Goal: Information Seeking & Learning: Learn about a topic

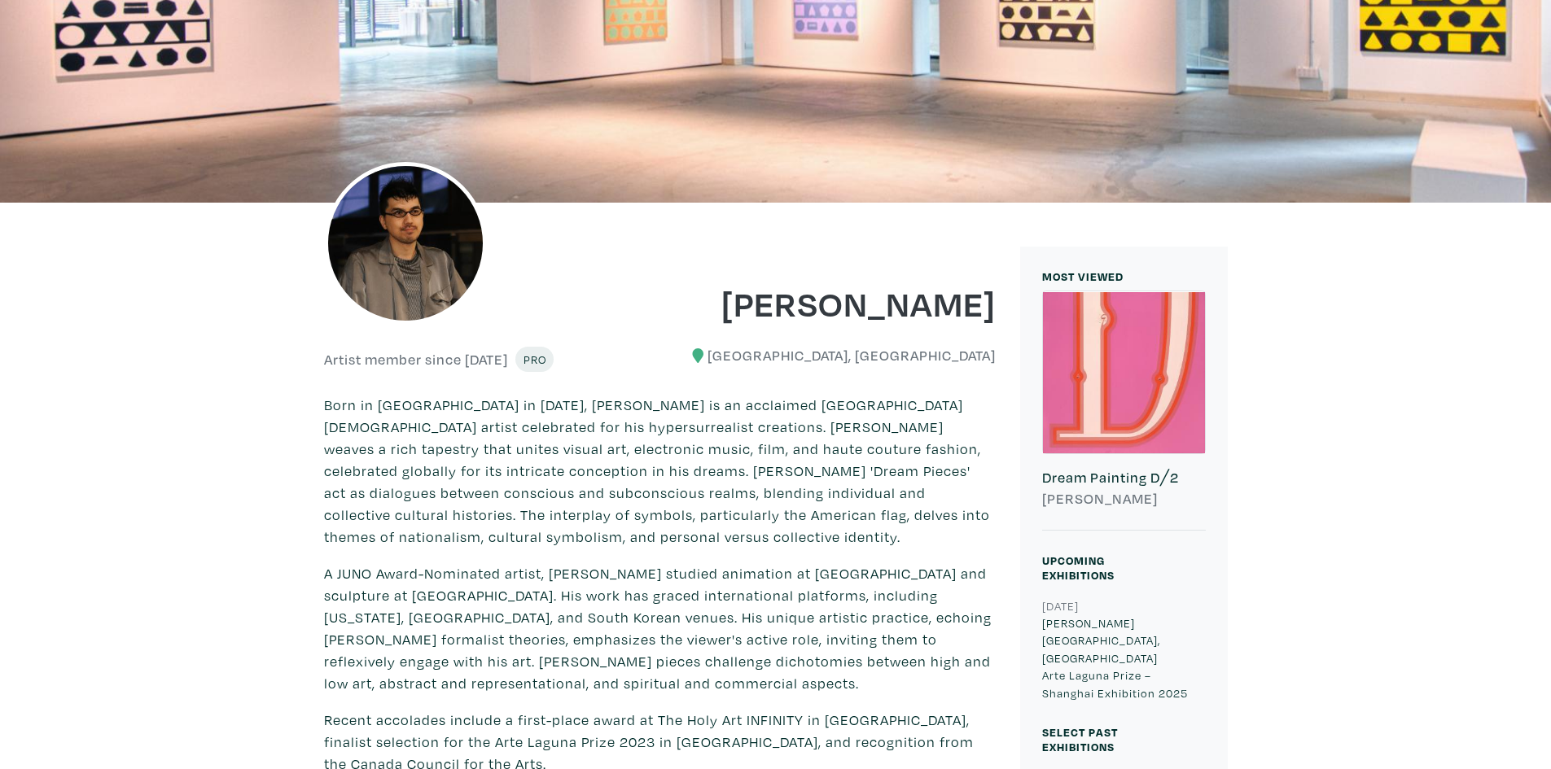
scroll to position [488, 0]
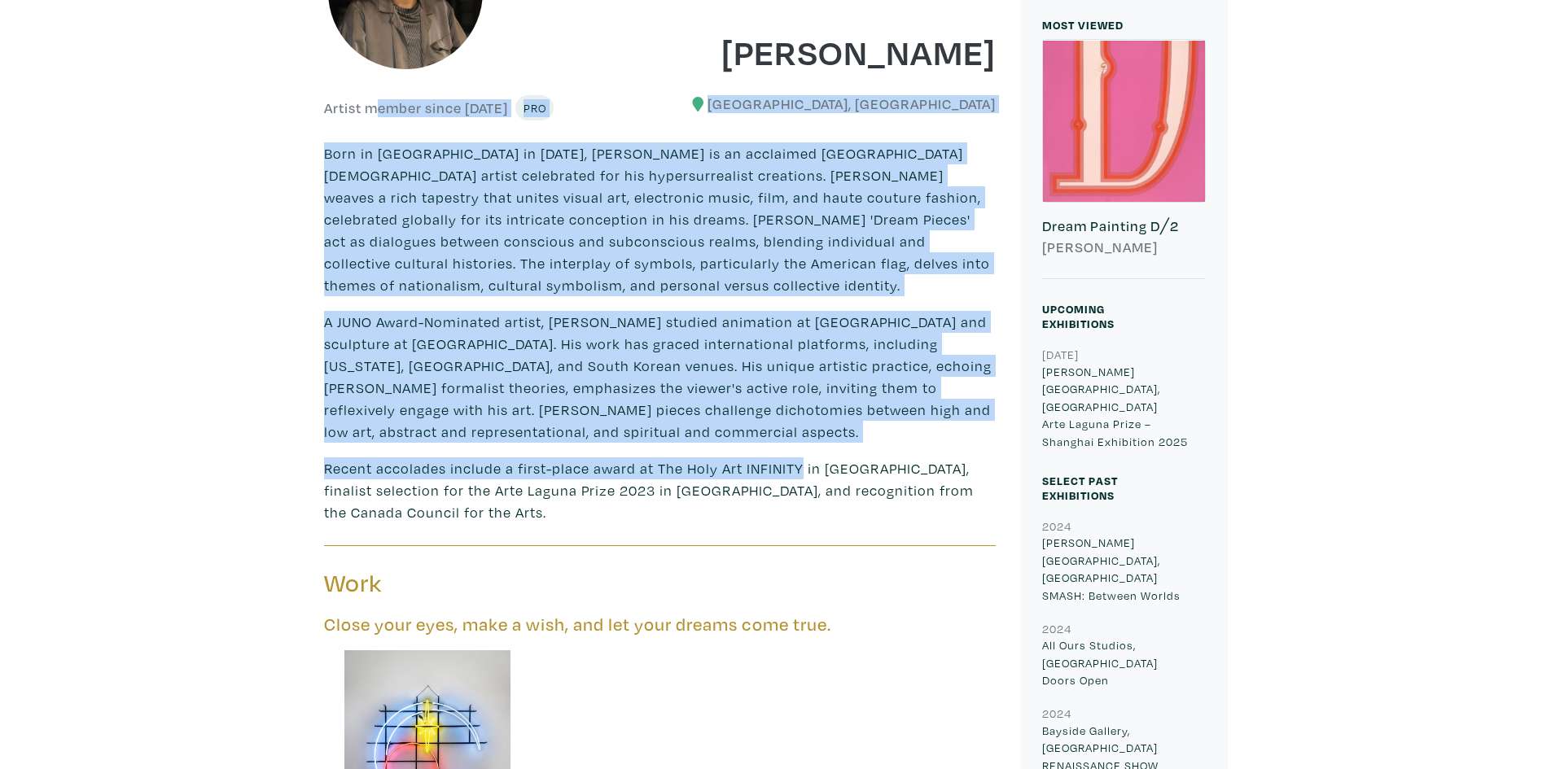
drag, startPoint x: 299, startPoint y: 217, endPoint x: 798, endPoint y: 464, distance: 557.6
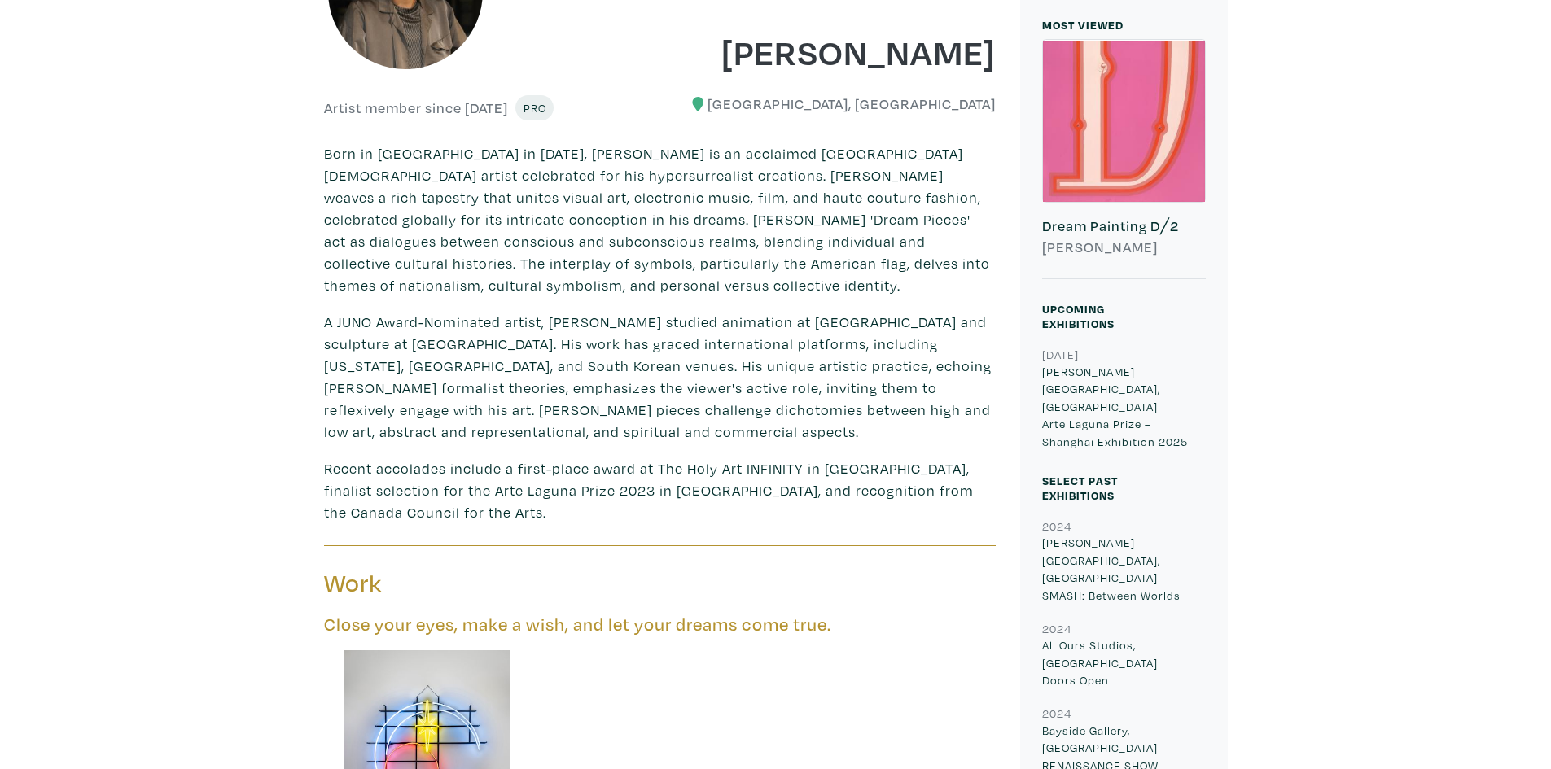
click at [859, 469] on p "Recent accolades include a first-place award at The Holy Art INFINITY in London…" at bounding box center [659, 490] width 671 height 66
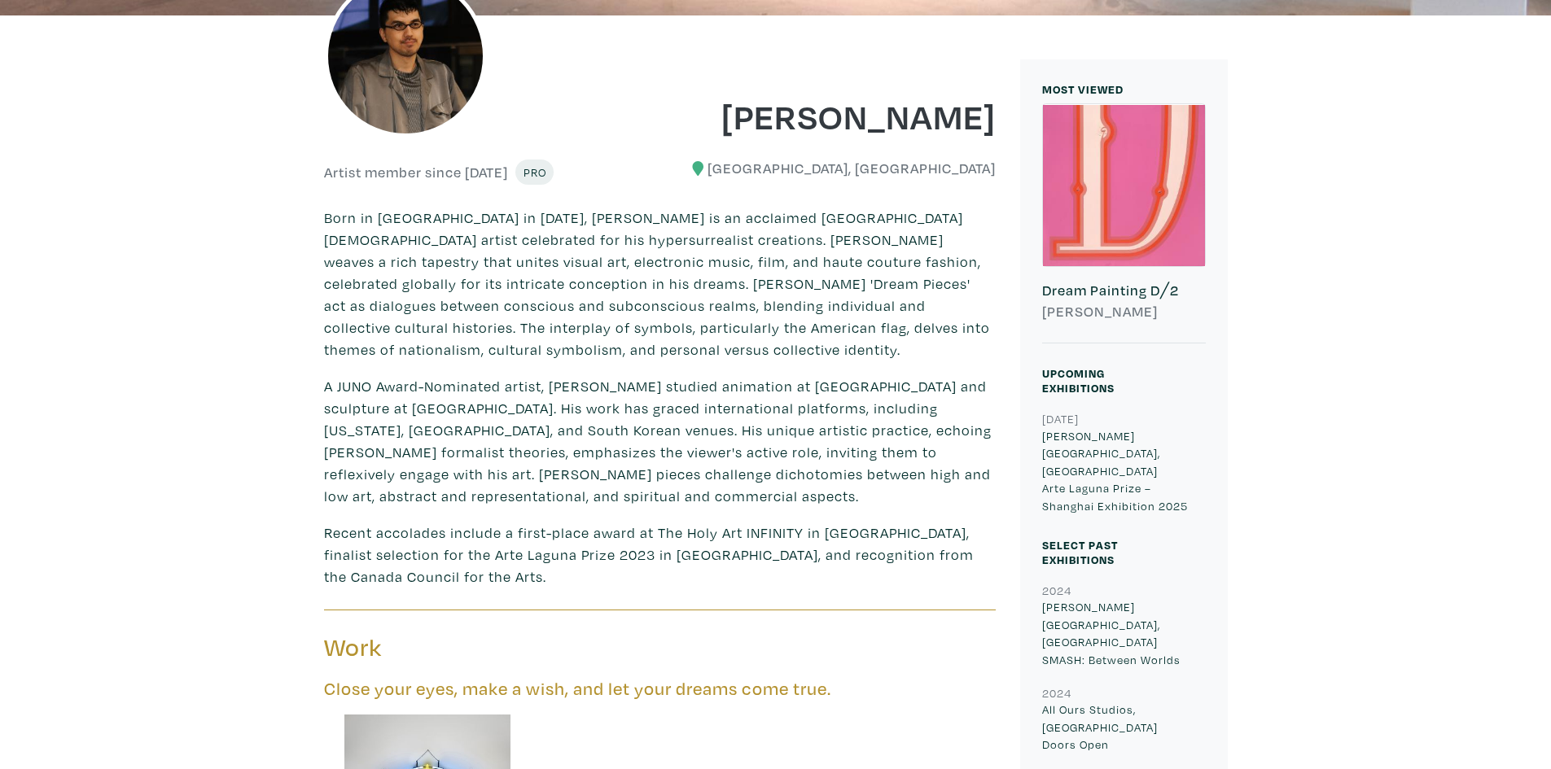
scroll to position [444, 0]
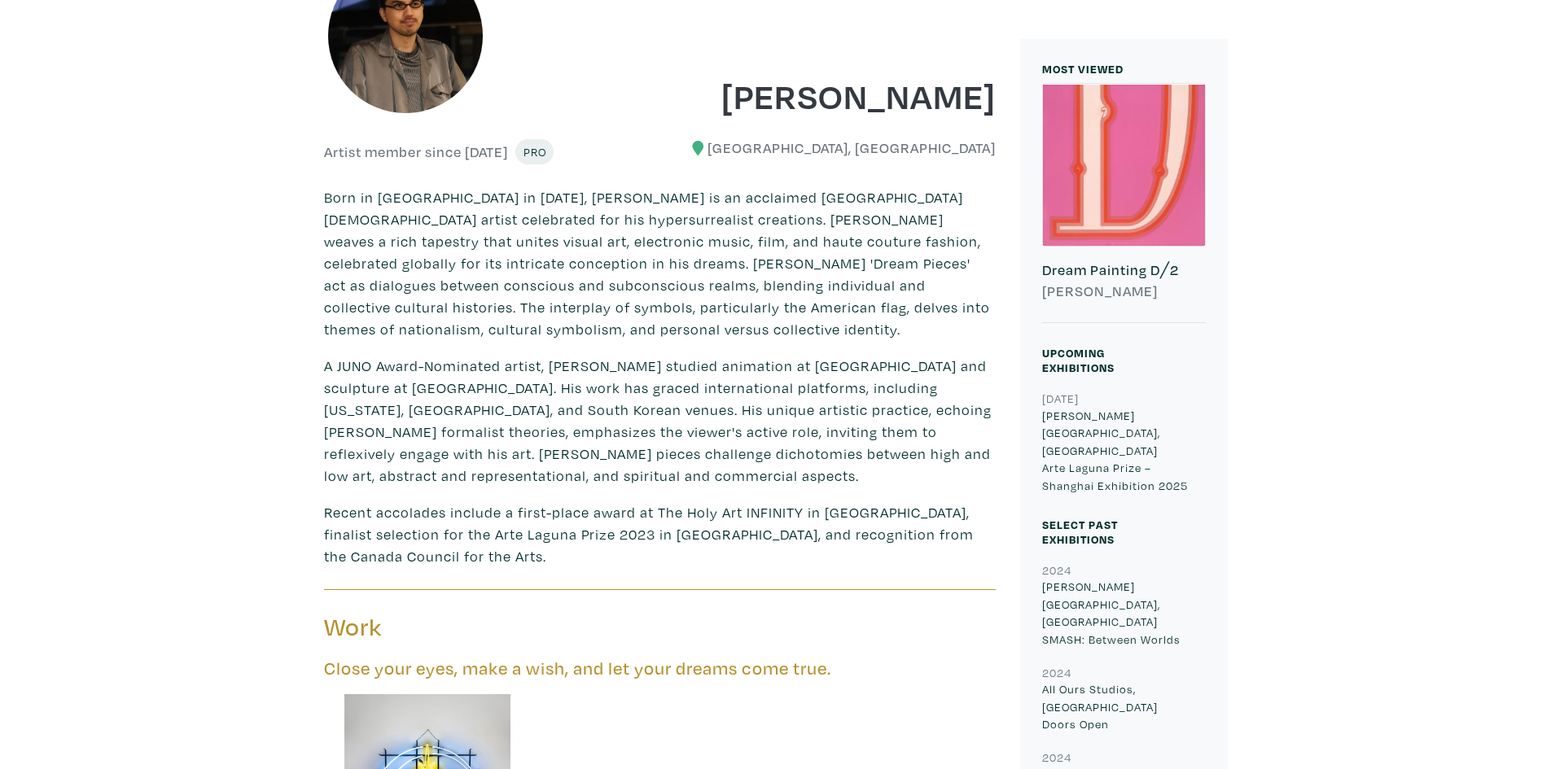
drag, startPoint x: 1190, startPoint y: 441, endPoint x: 582, endPoint y: 207, distance: 651.6
click at [582, 207] on p "Born in Scarborough in 1988, Kyle Yip is an acclaimed Toronto-based artist cele…" at bounding box center [659, 263] width 671 height 154
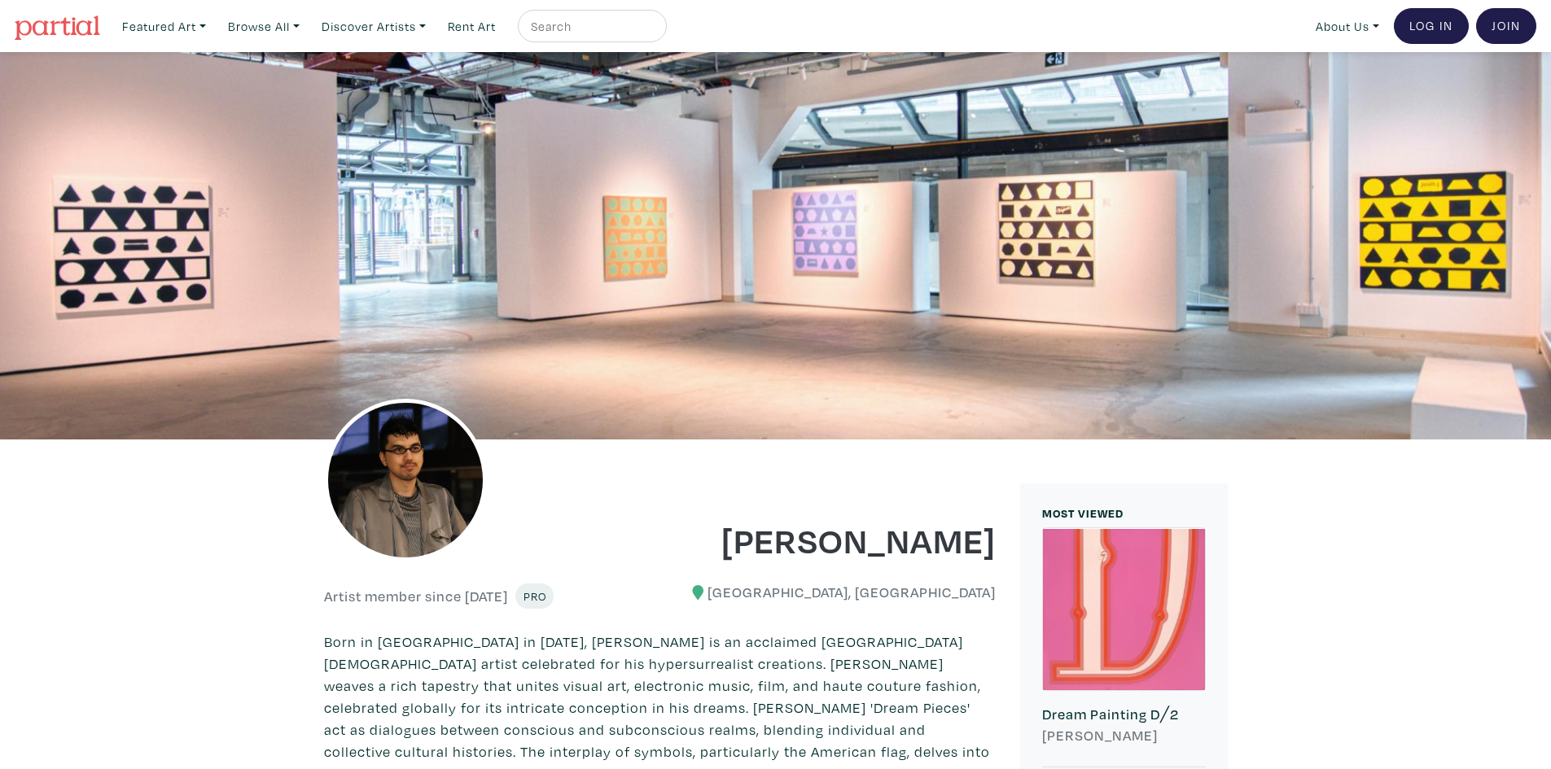
scroll to position [488, 0]
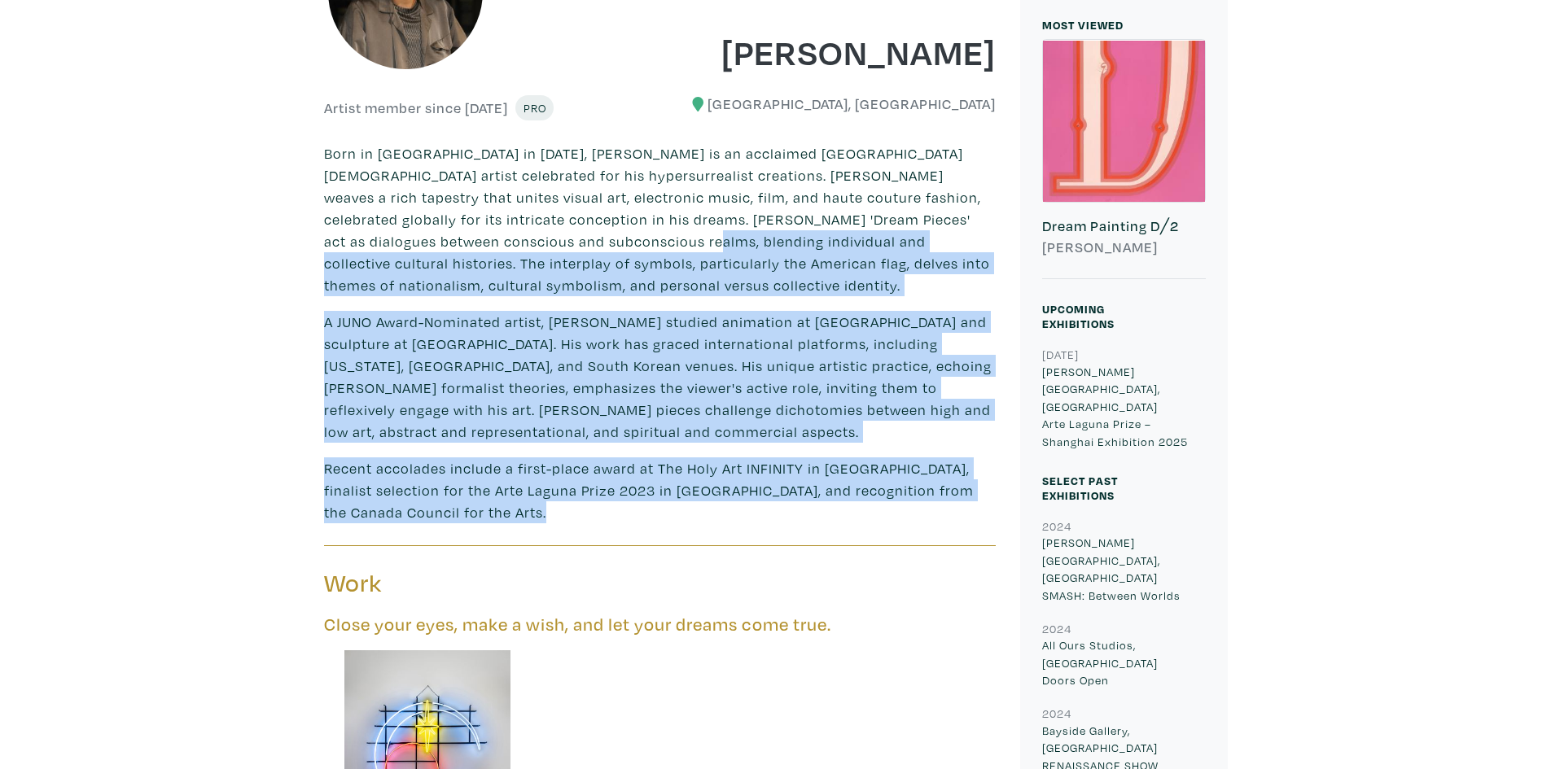
drag, startPoint x: 969, startPoint y: 492, endPoint x: 548, endPoint y: 237, distance: 492.3
click at [548, 237] on p "Born in Scarborough in 1988, Kyle Yip is an acclaimed Toronto-based artist cele…" at bounding box center [659, 219] width 671 height 154
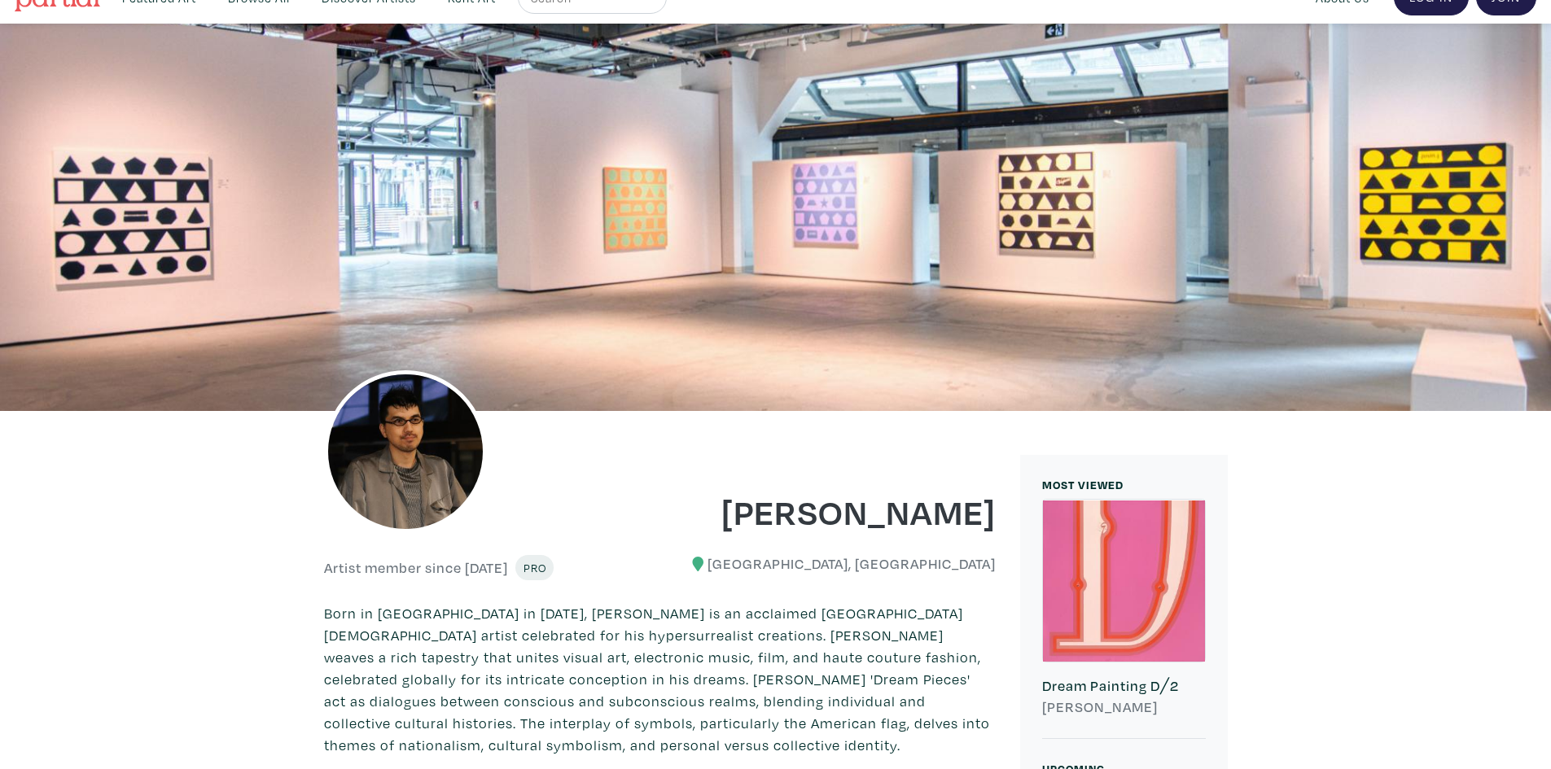
scroll to position [0, 0]
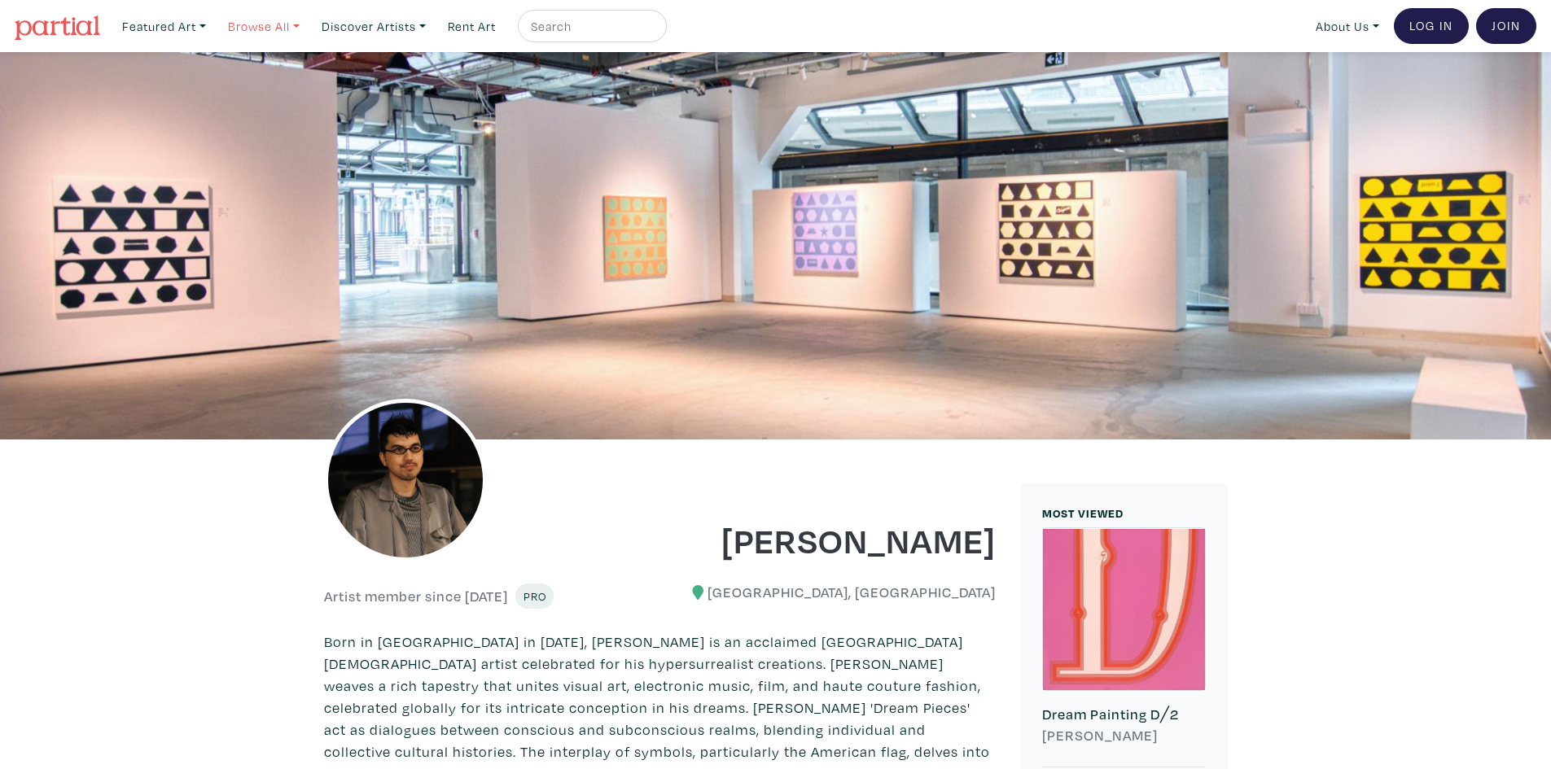
click at [213, 21] on link "Browse All" at bounding box center [164, 26] width 98 height 33
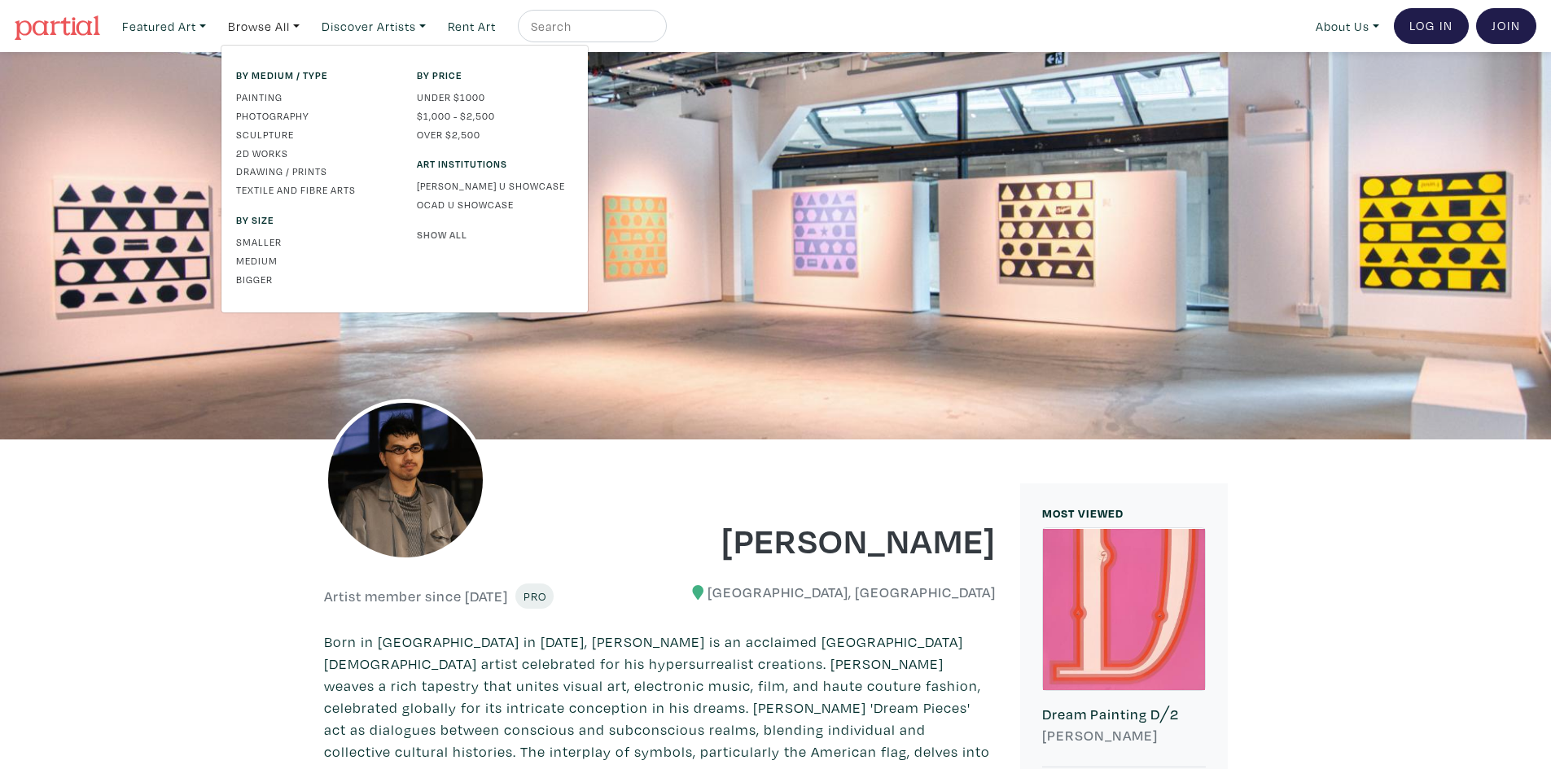
click at [462, 230] on link "Show All" at bounding box center [495, 234] width 156 height 15
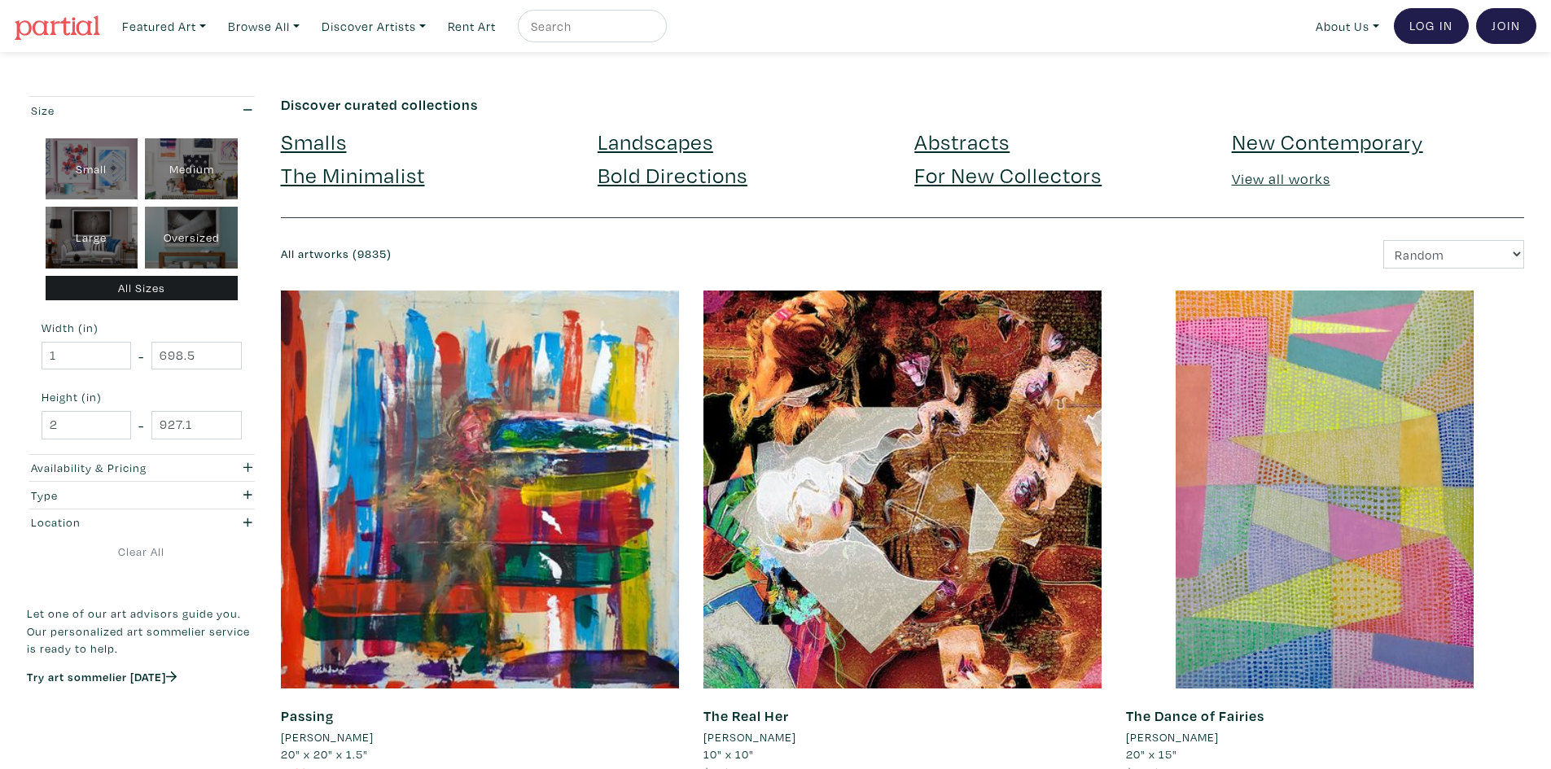
click at [335, 151] on link "Smalls" at bounding box center [314, 141] width 66 height 28
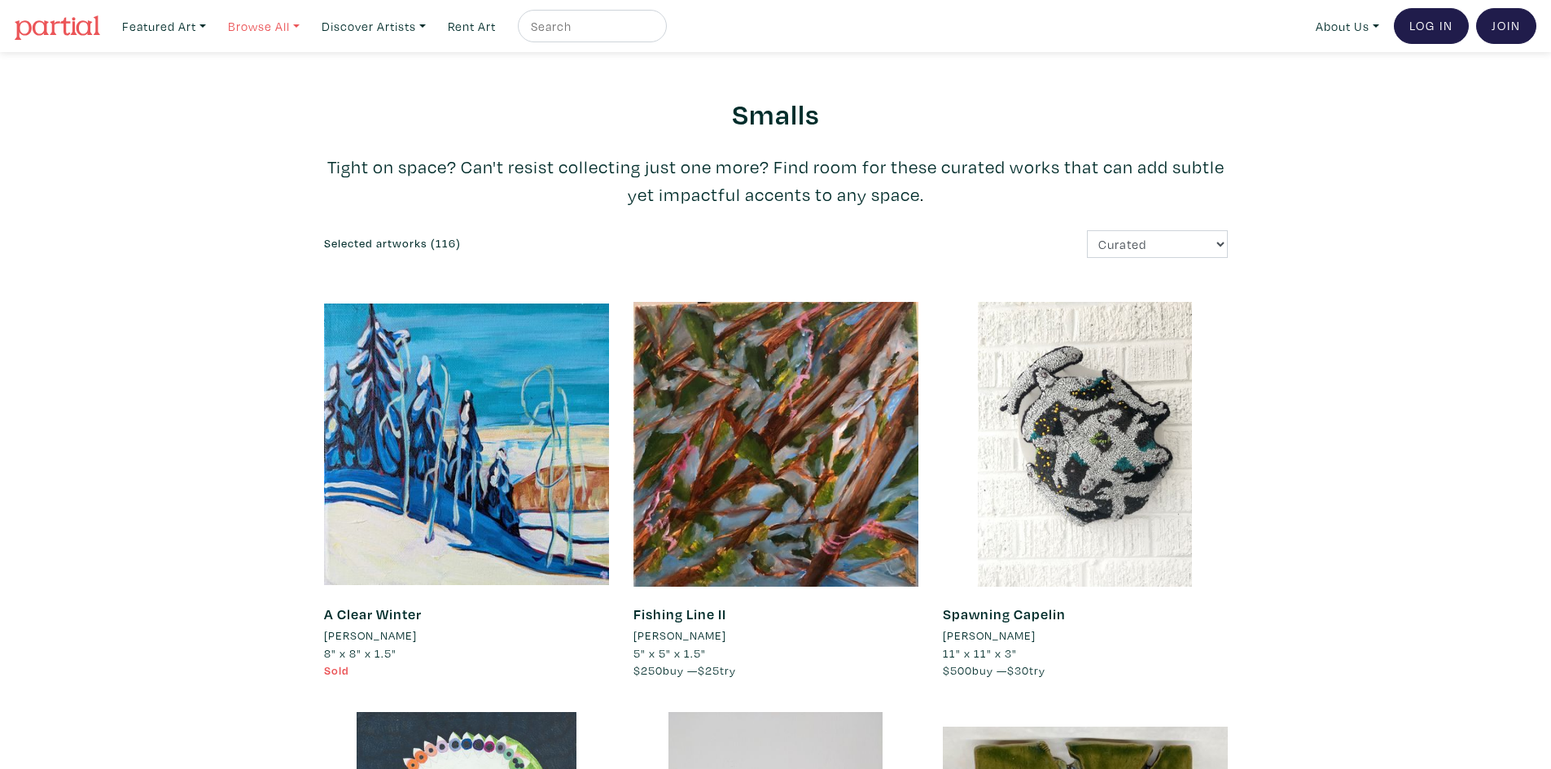
click at [213, 34] on link "Browse All" at bounding box center [164, 26] width 98 height 33
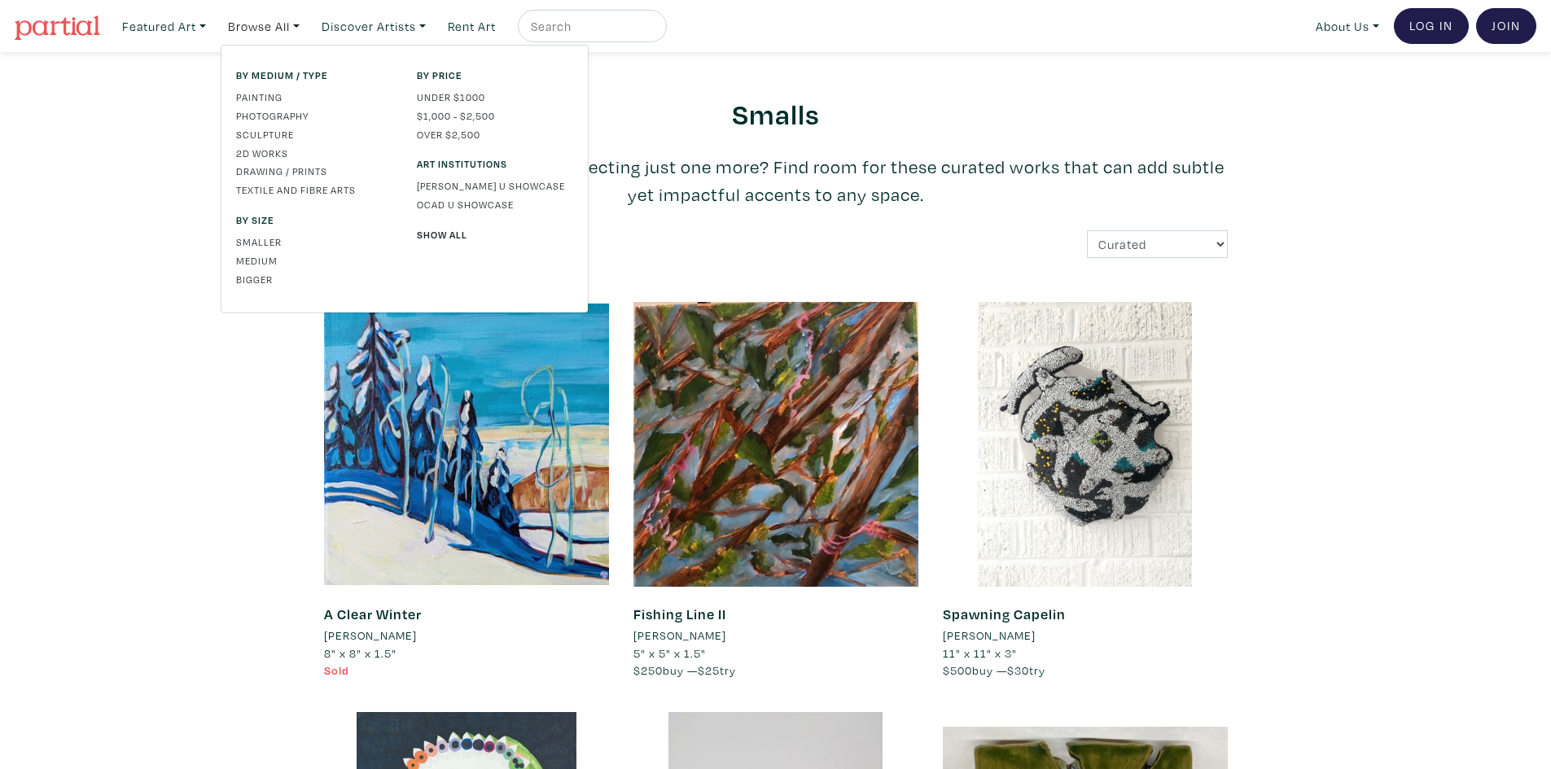
click at [471, 225] on div "By price Under $1000 $1,000 - $2,500 Over $2,500 Art Institutions Emily Carr U …" at bounding box center [495, 179] width 181 height 223
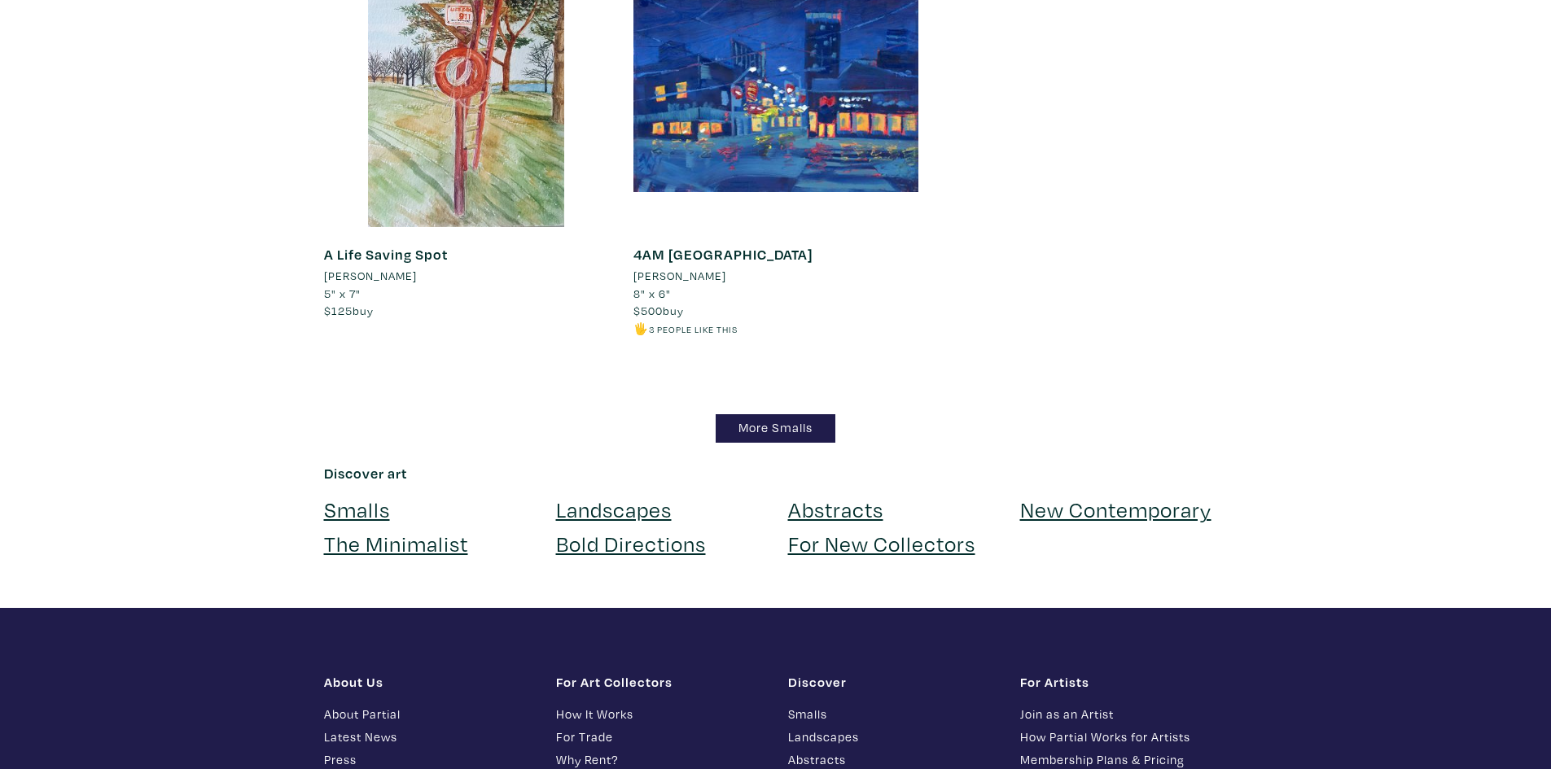
scroll to position [16906, 0]
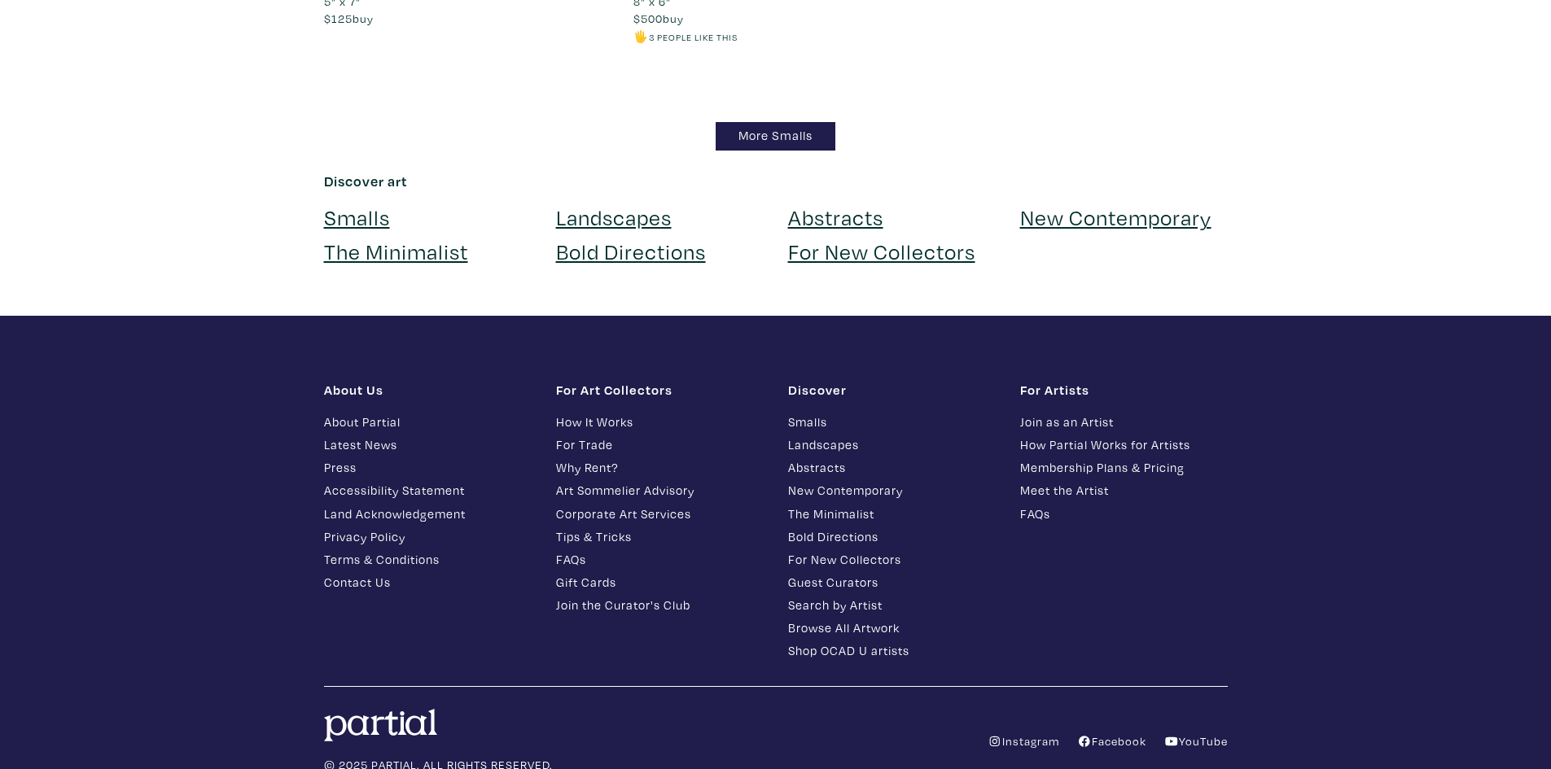
click at [618, 203] on link "Landscapes" at bounding box center [614, 217] width 116 height 28
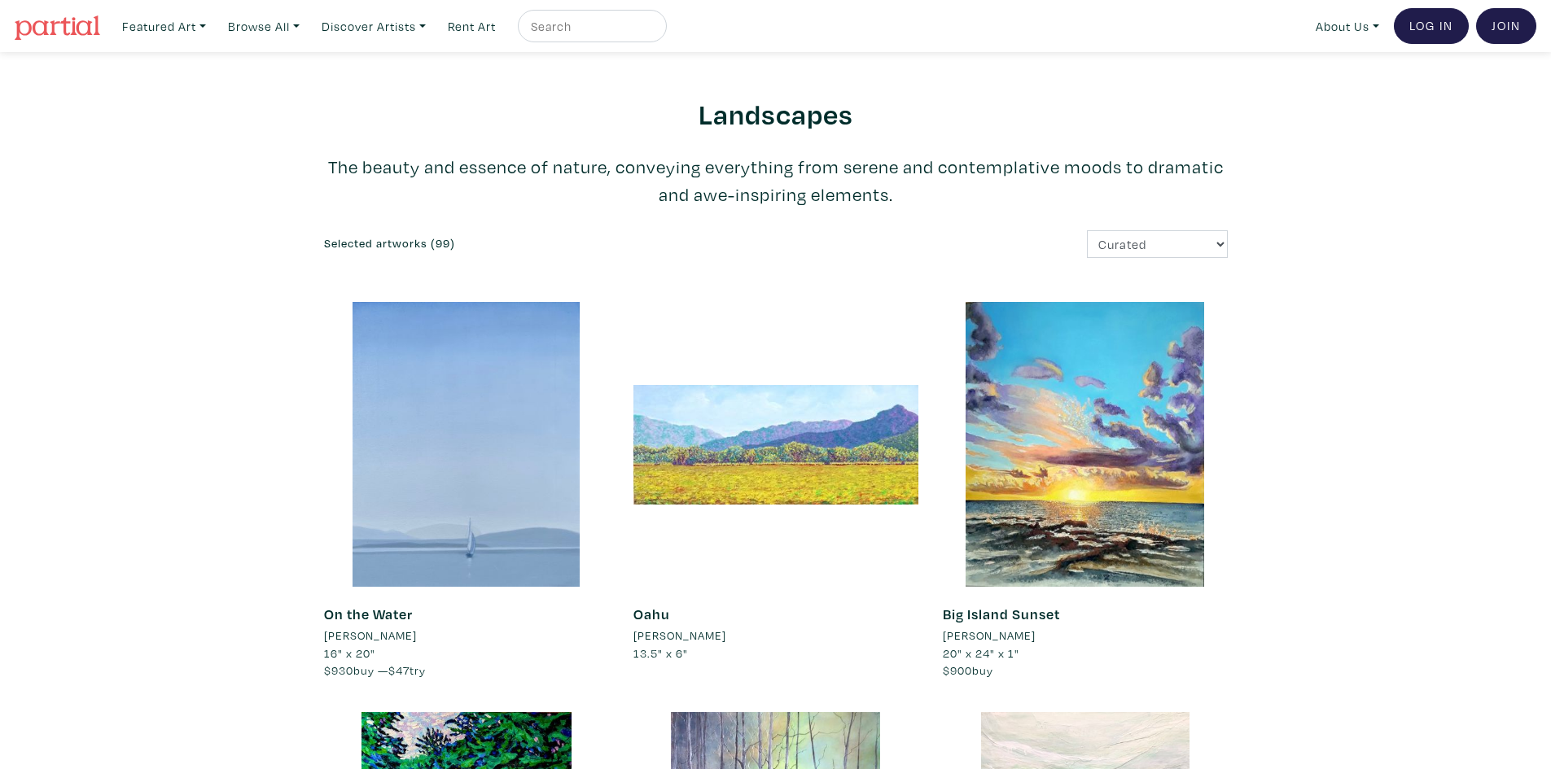
scroll to position [13917, 0]
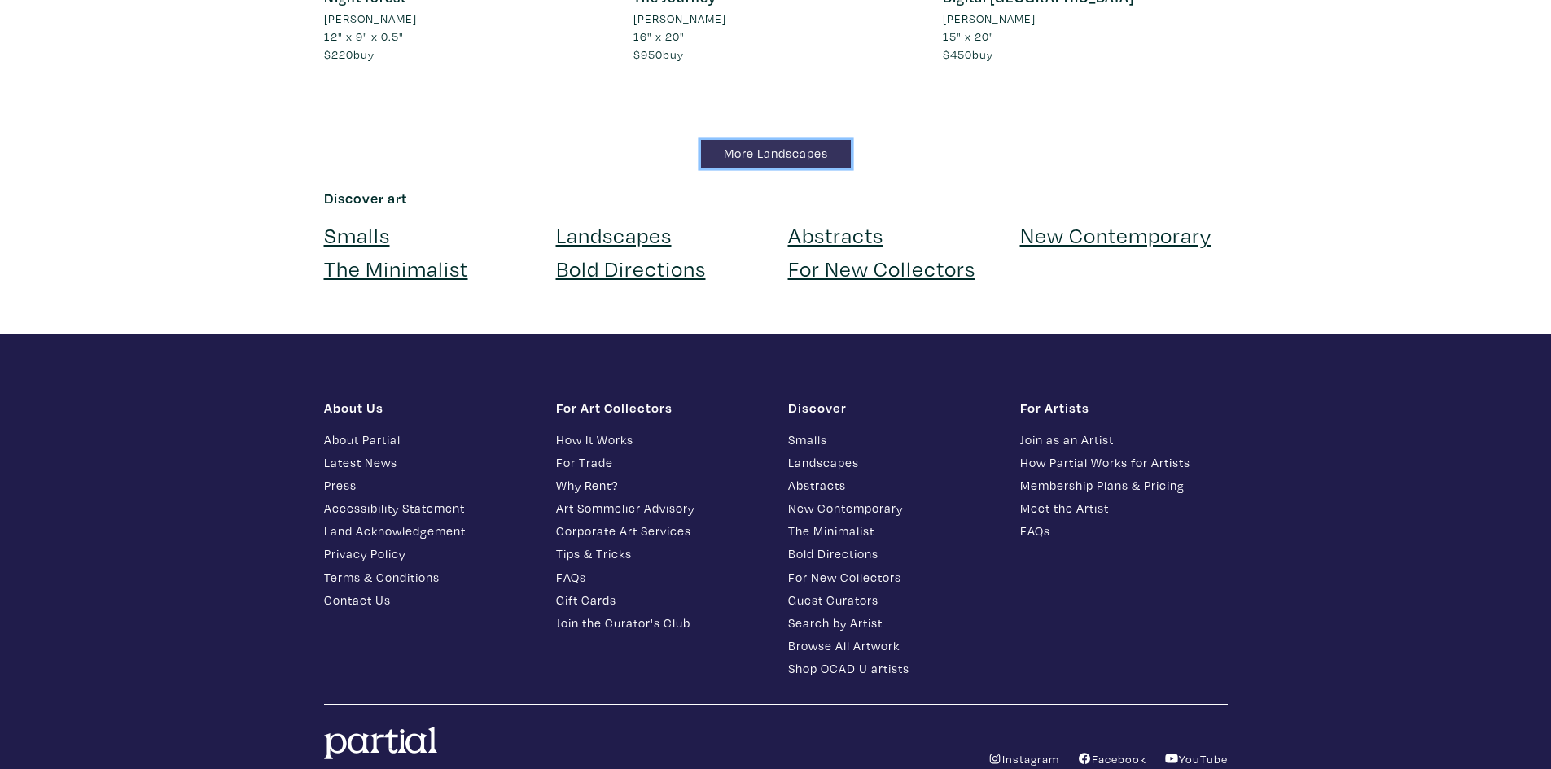
click at [726, 140] on link "More Landscapes" at bounding box center [776, 154] width 150 height 28
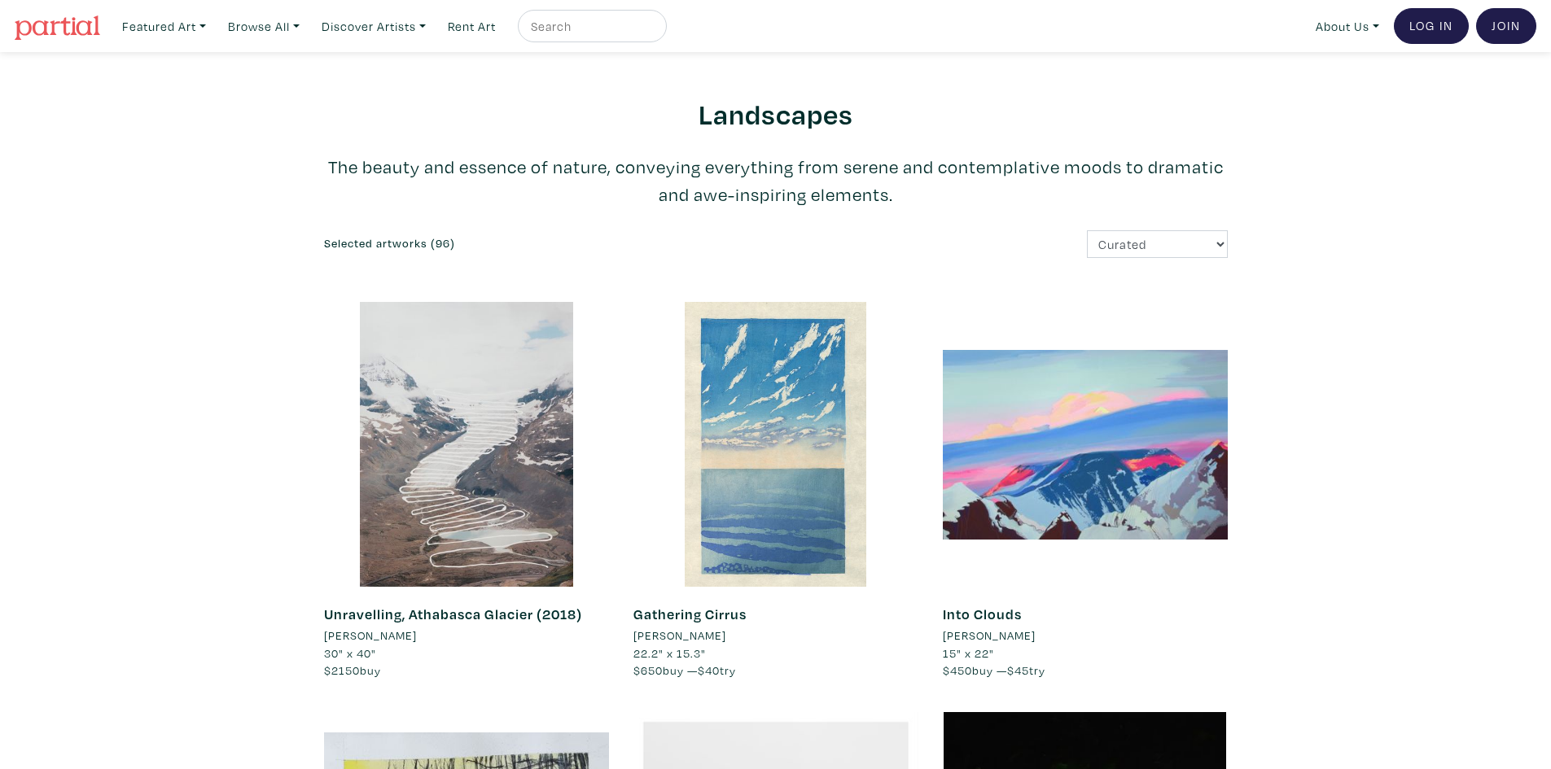
scroll to position [13454, 0]
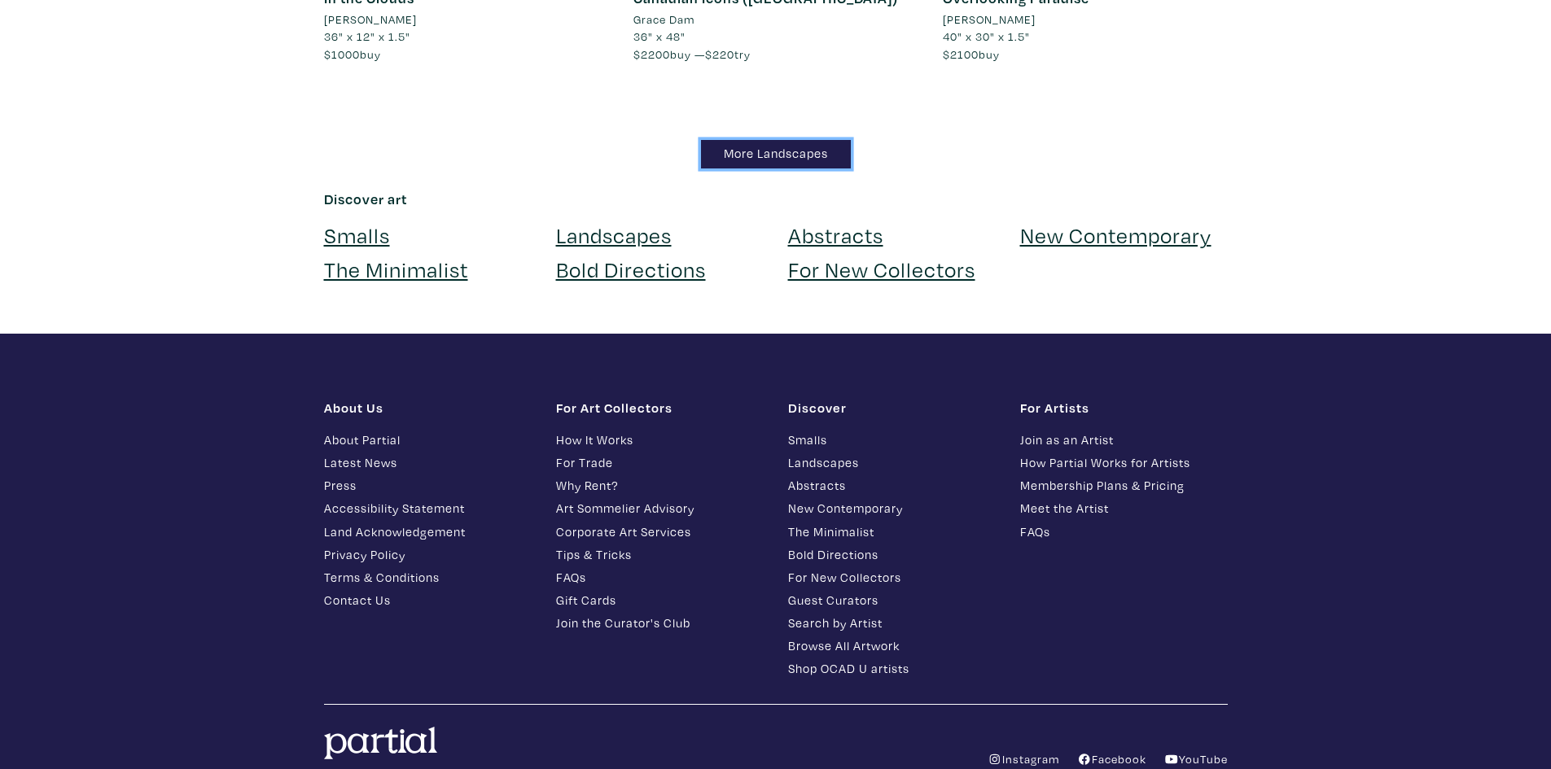
click at [726, 140] on link "More Landscapes" at bounding box center [776, 154] width 150 height 28
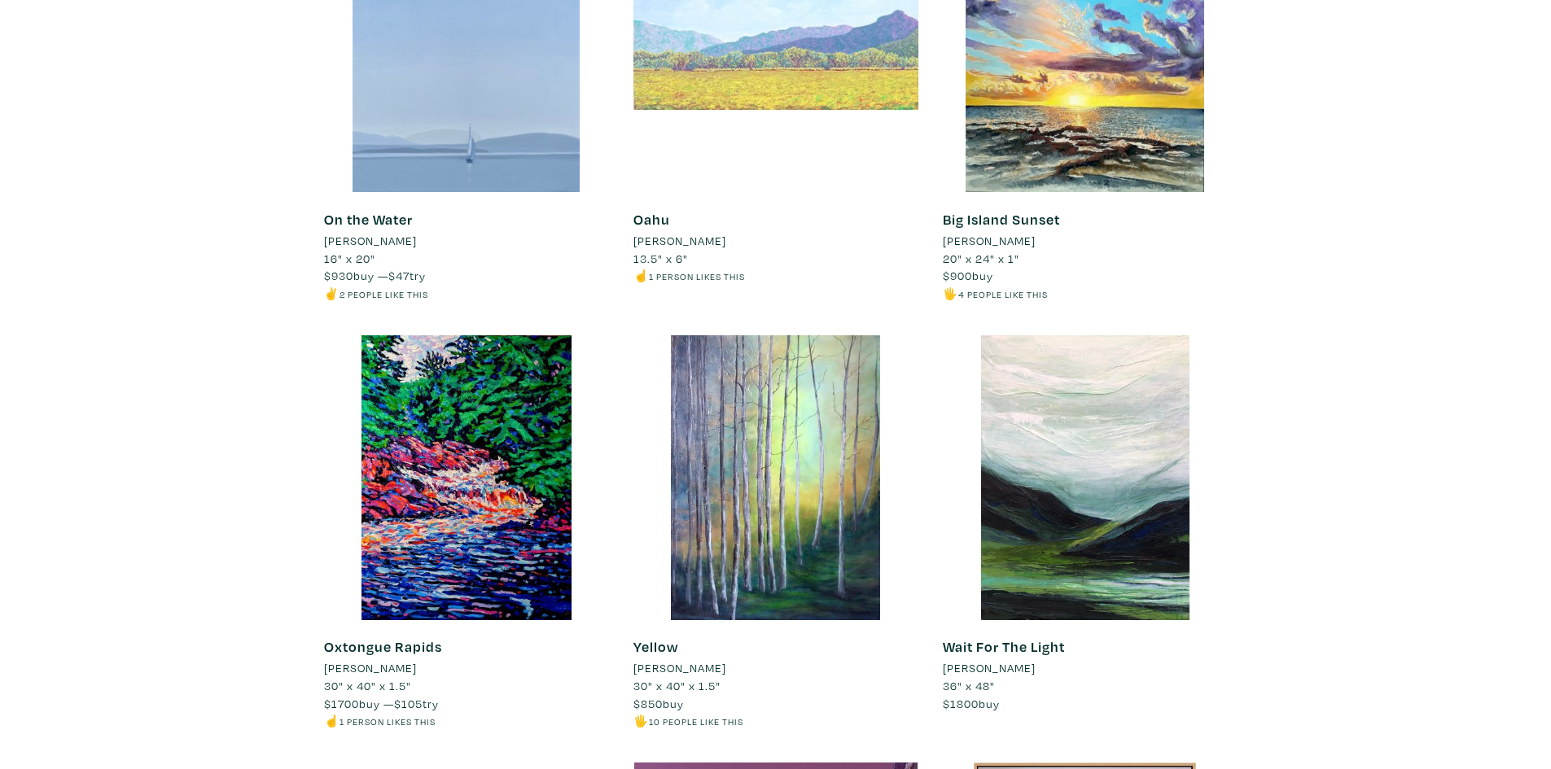
scroll to position [407, 0]
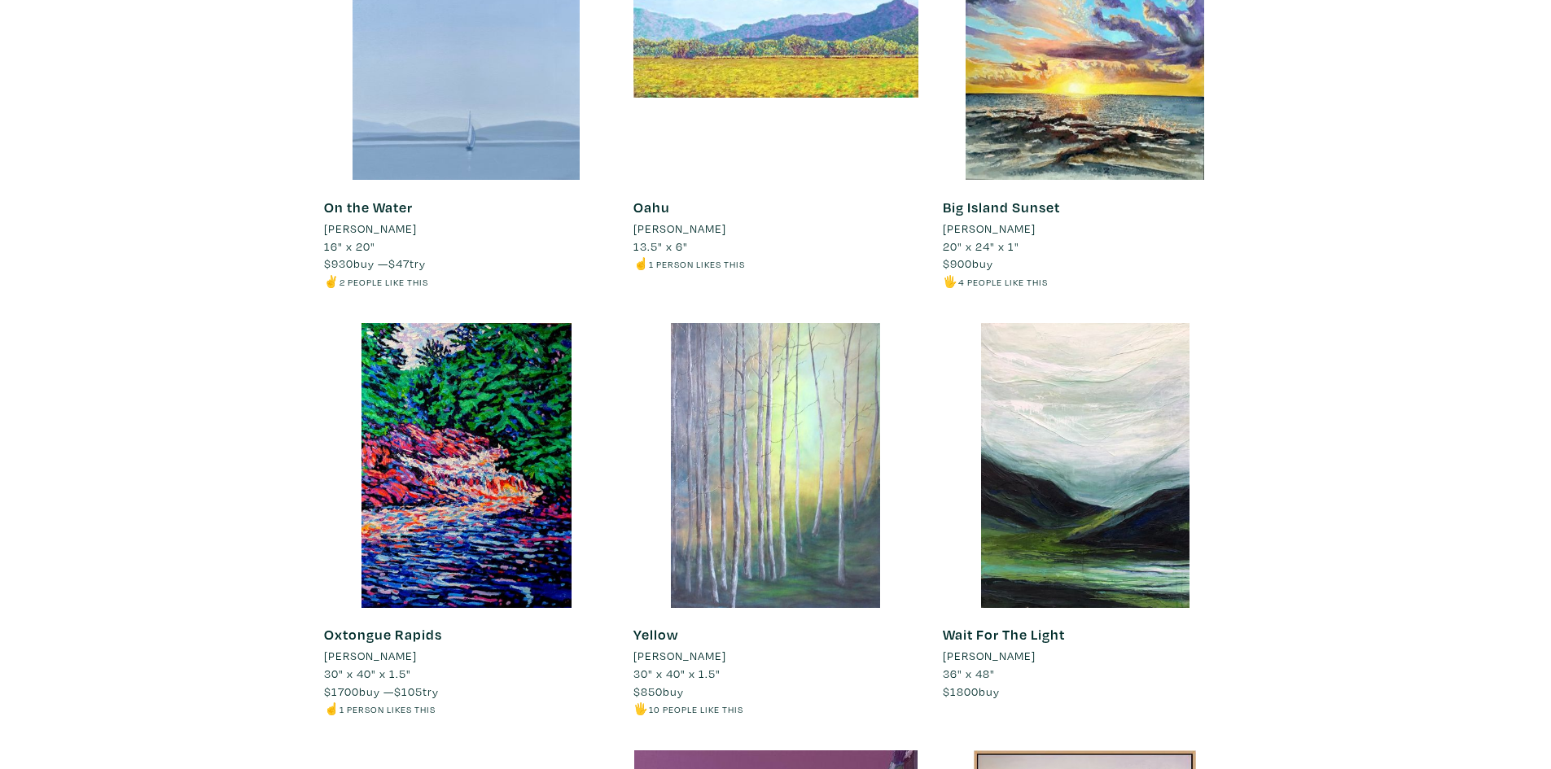
click at [767, 405] on div at bounding box center [775, 465] width 285 height 285
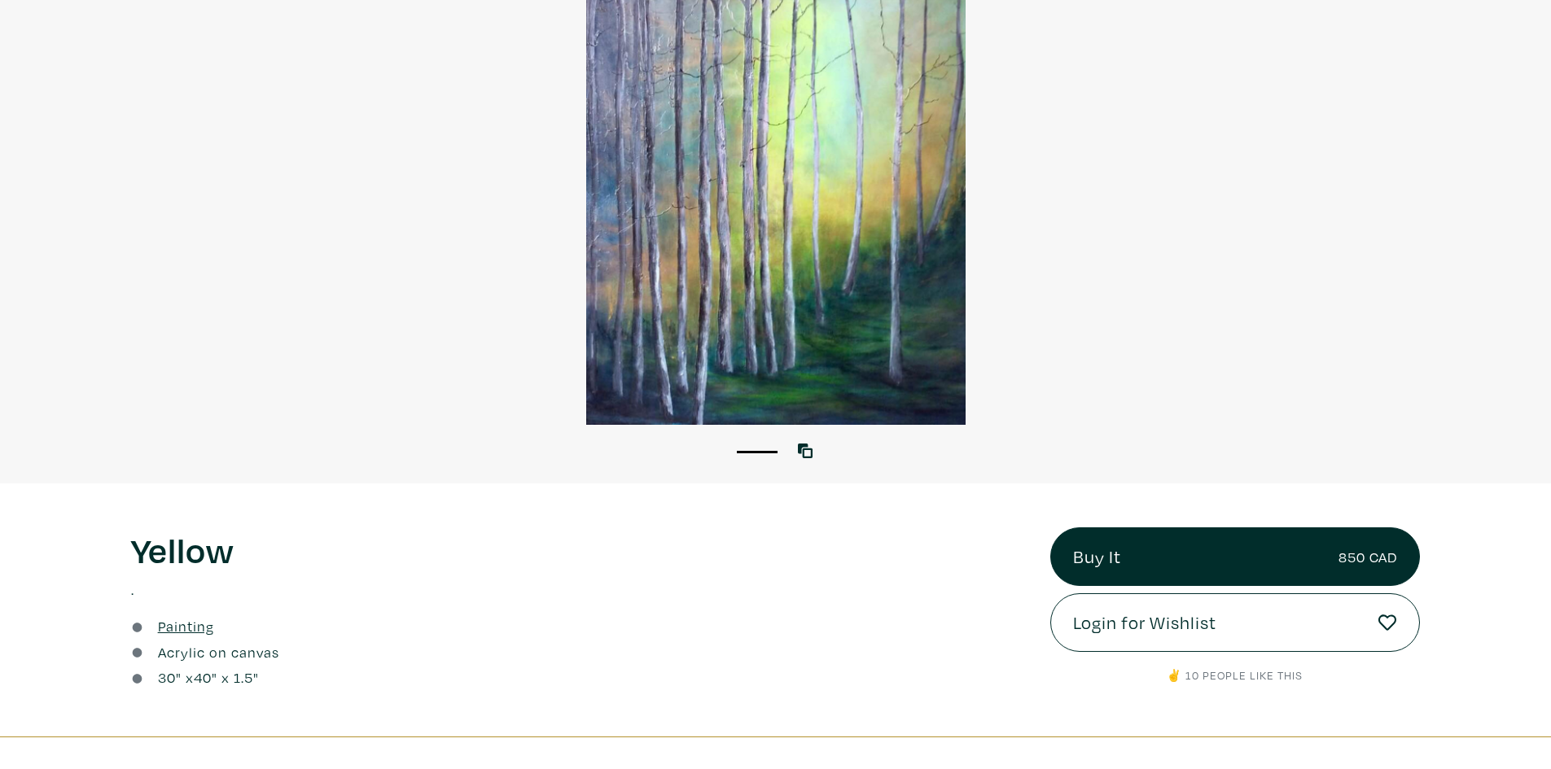
scroll to position [488, 0]
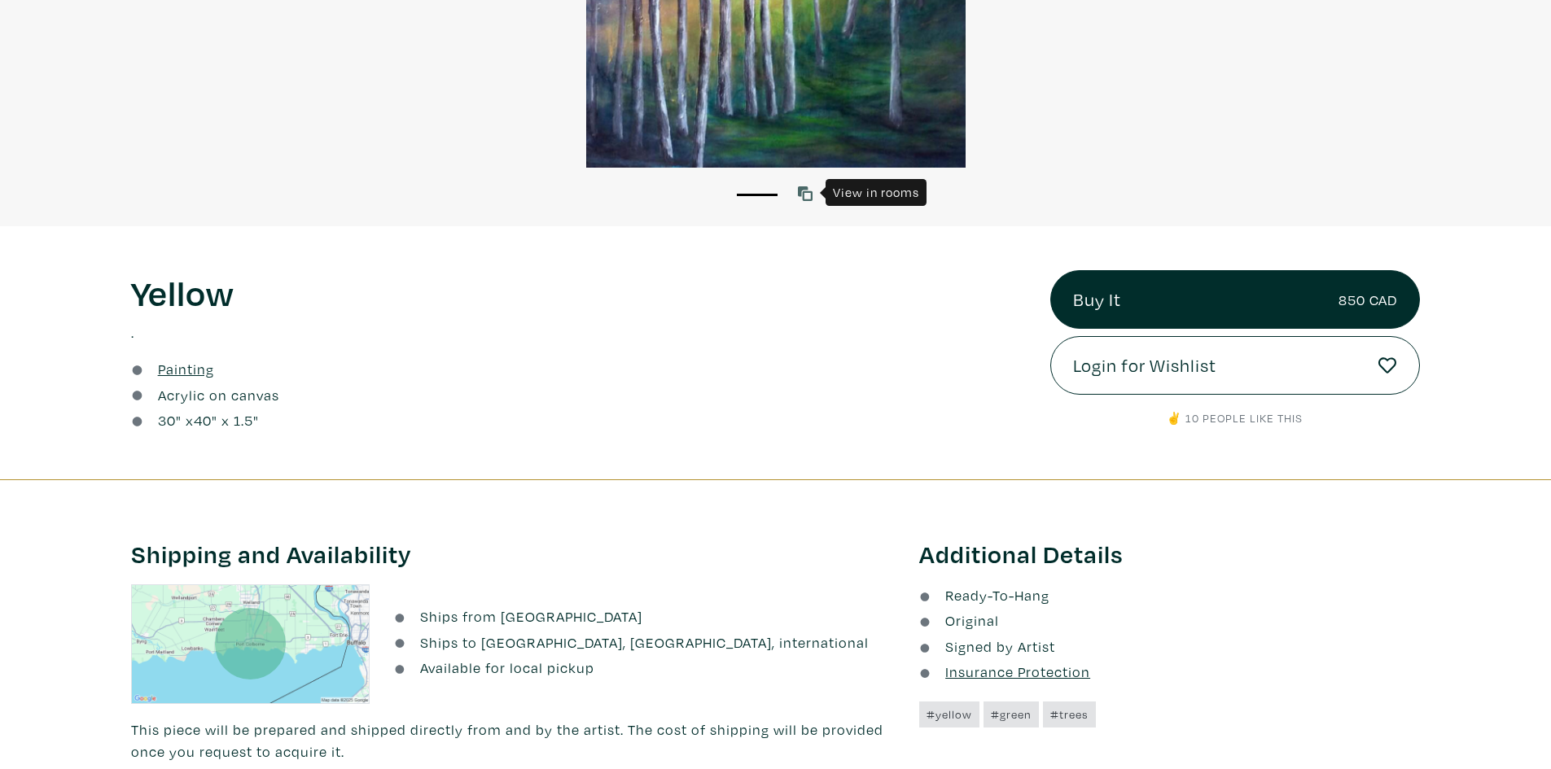
click at [812, 195] on link at bounding box center [809, 193] width 22 height 22
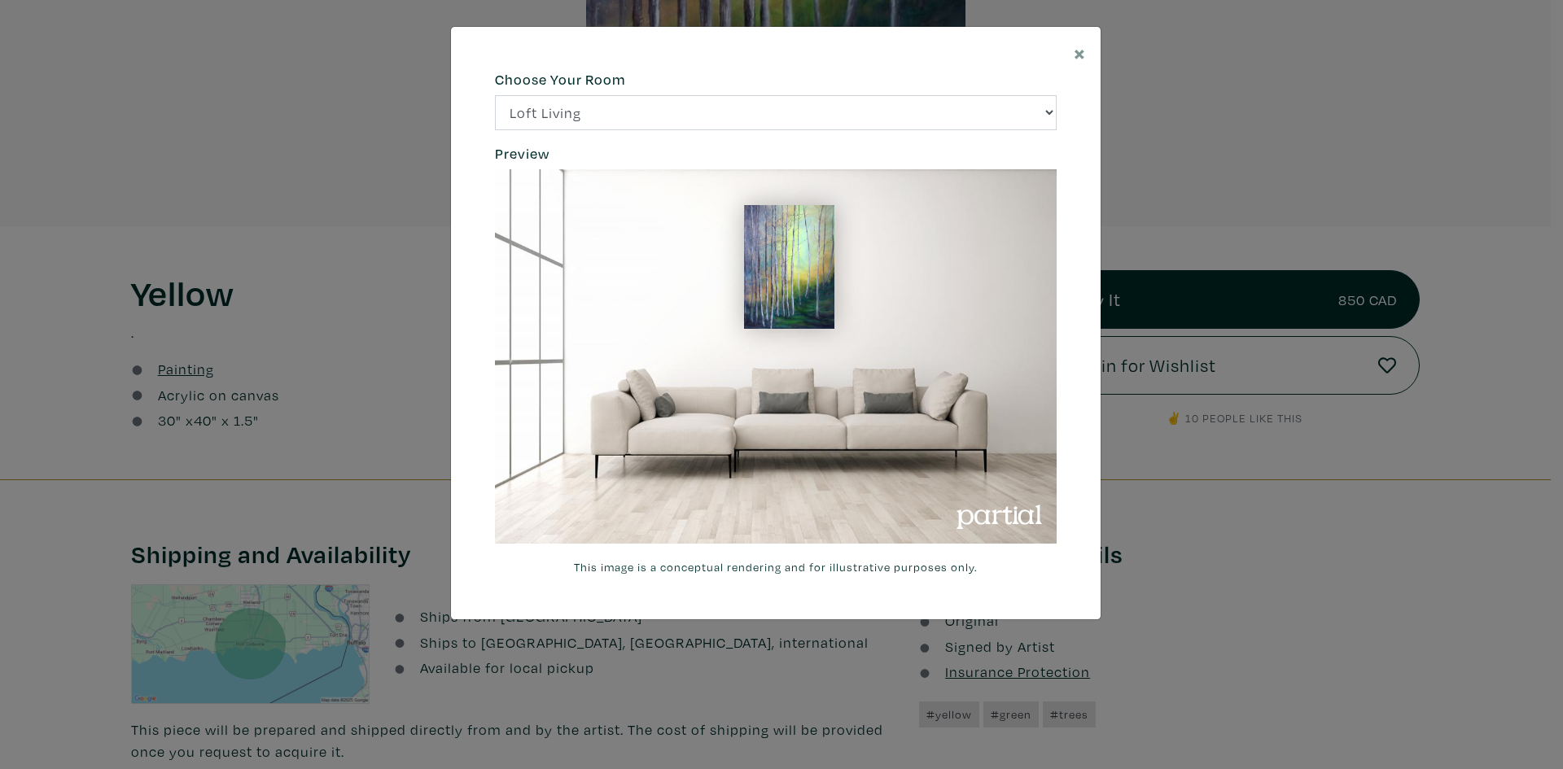
click at [1203, 166] on div "× 664c6a6d6e3476504e6b79362f4172494552756f69424f306573337867644a4961614a537a457…" at bounding box center [781, 384] width 1563 height 769
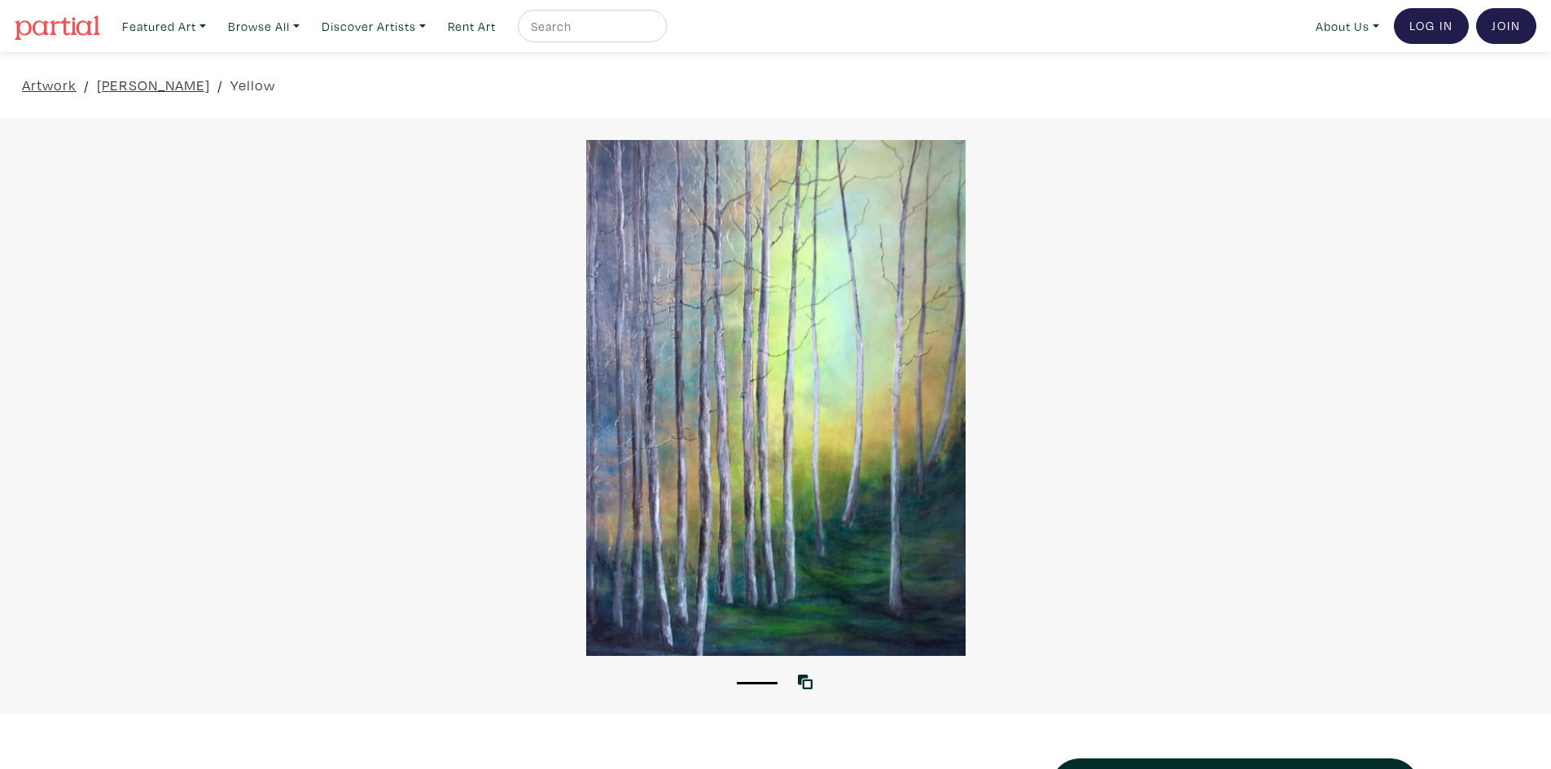
click at [92, 20] on img at bounding box center [57, 27] width 85 height 24
